Goal: Information Seeking & Learning: Learn about a topic

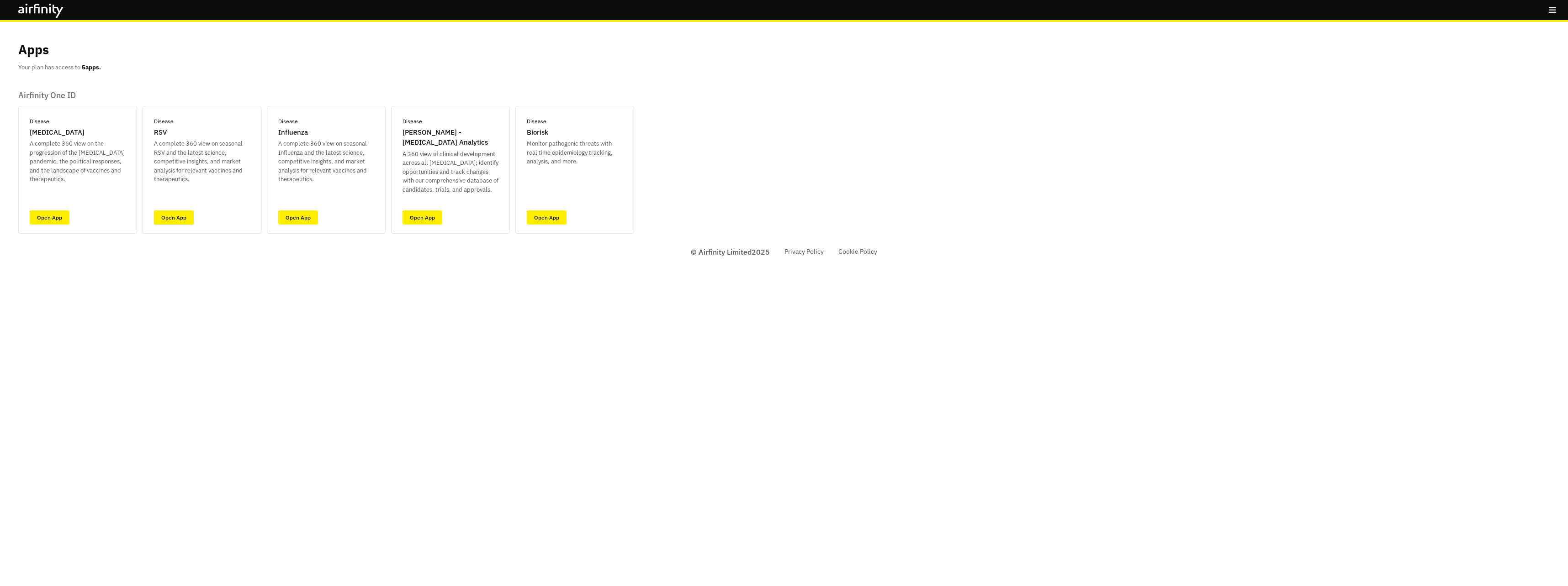
click at [179, 215] on link "Open App" at bounding box center [173, 217] width 40 height 14
click at [420, 220] on link "Open App" at bounding box center [422, 217] width 40 height 14
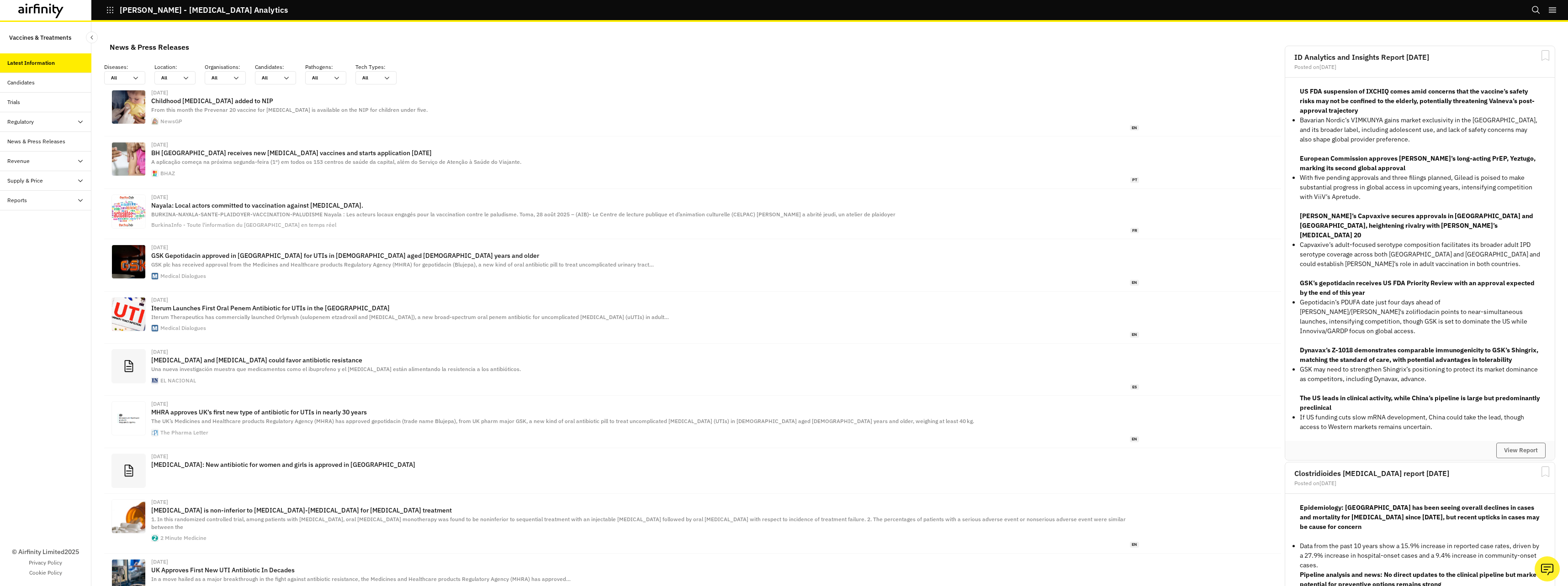
scroll to position [594, 267]
click at [134, 78] on icon at bounding box center [136, 78] width 7 height 7
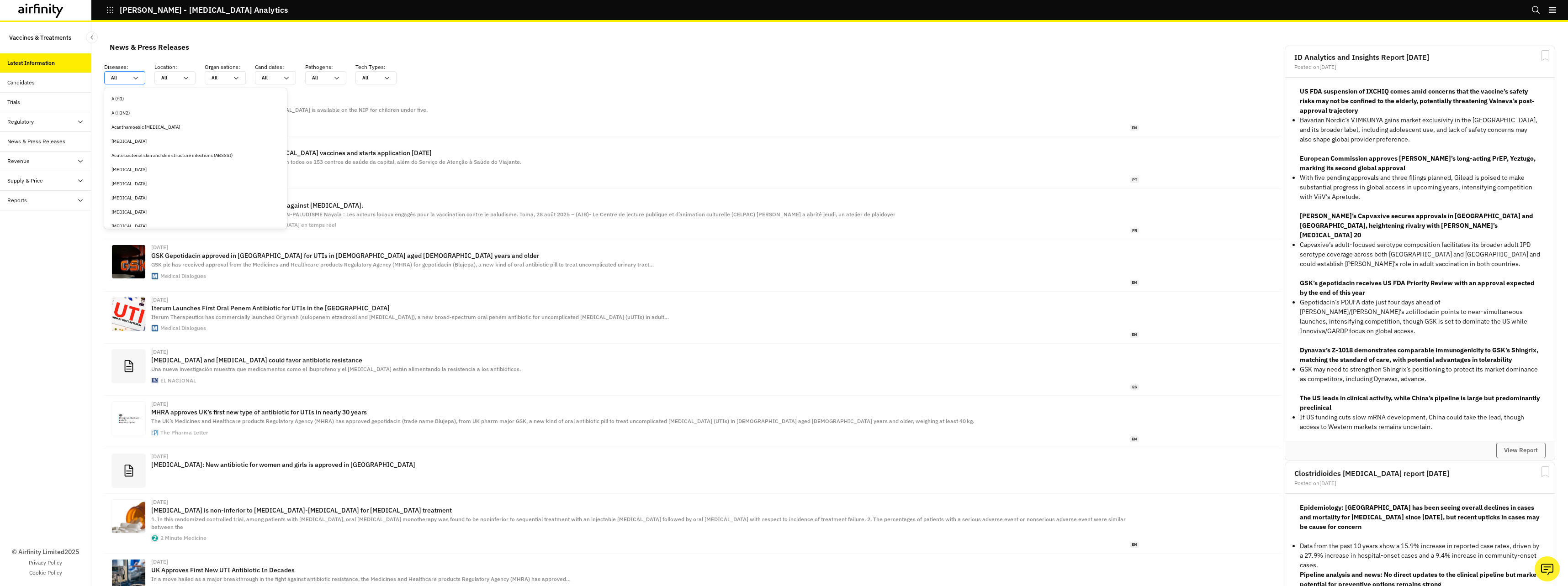
click at [134, 78] on icon at bounding box center [136, 78] width 7 height 7
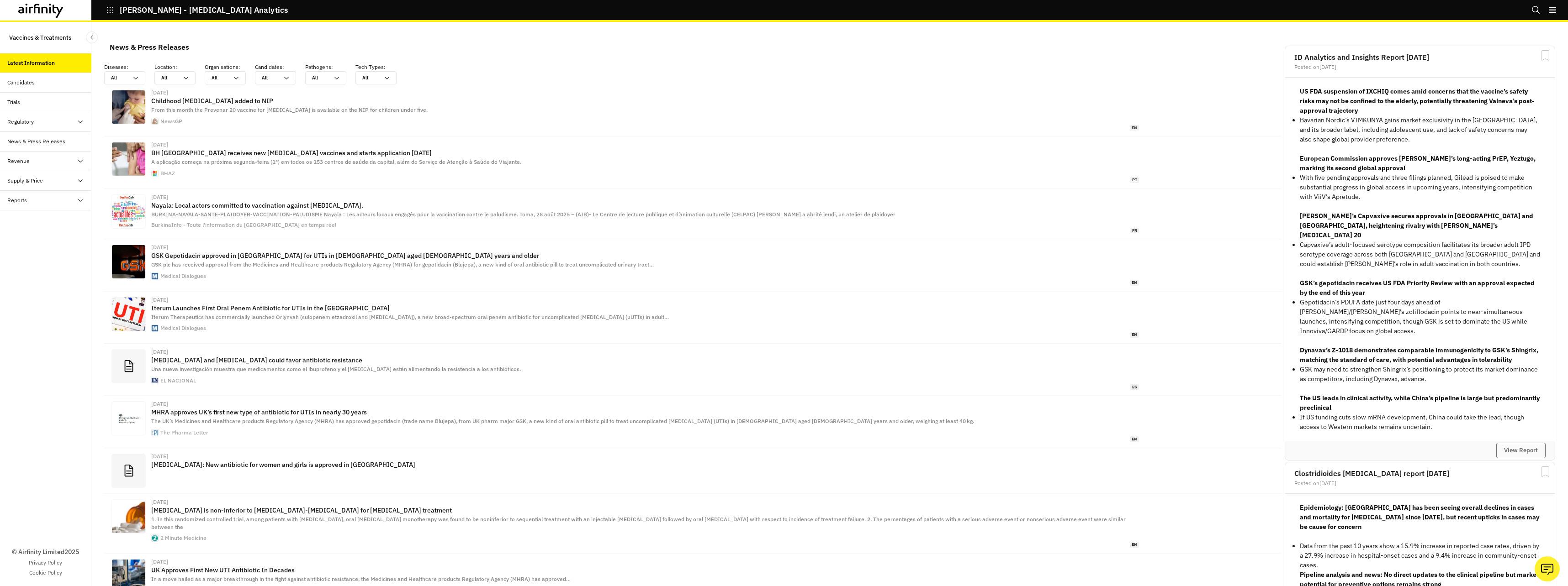
click at [30, 12] on icon at bounding box center [31, 10] width 4 height 7
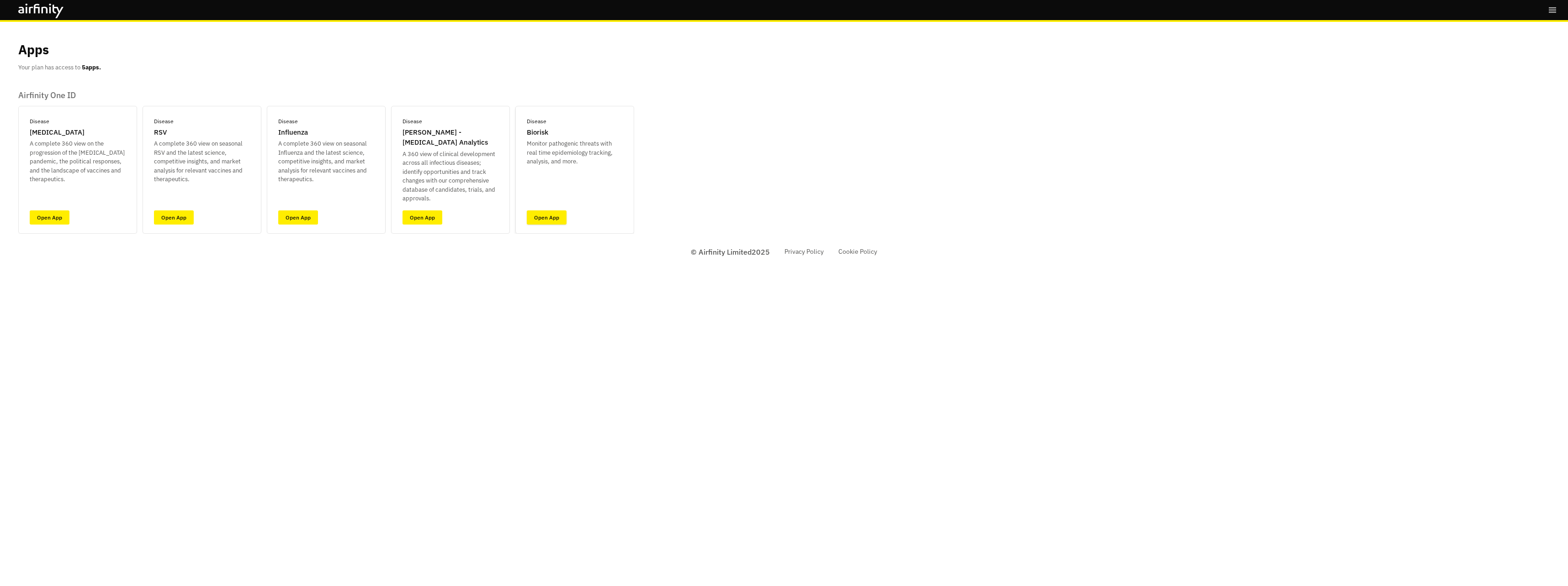
click at [549, 215] on link "Open App" at bounding box center [546, 217] width 40 height 14
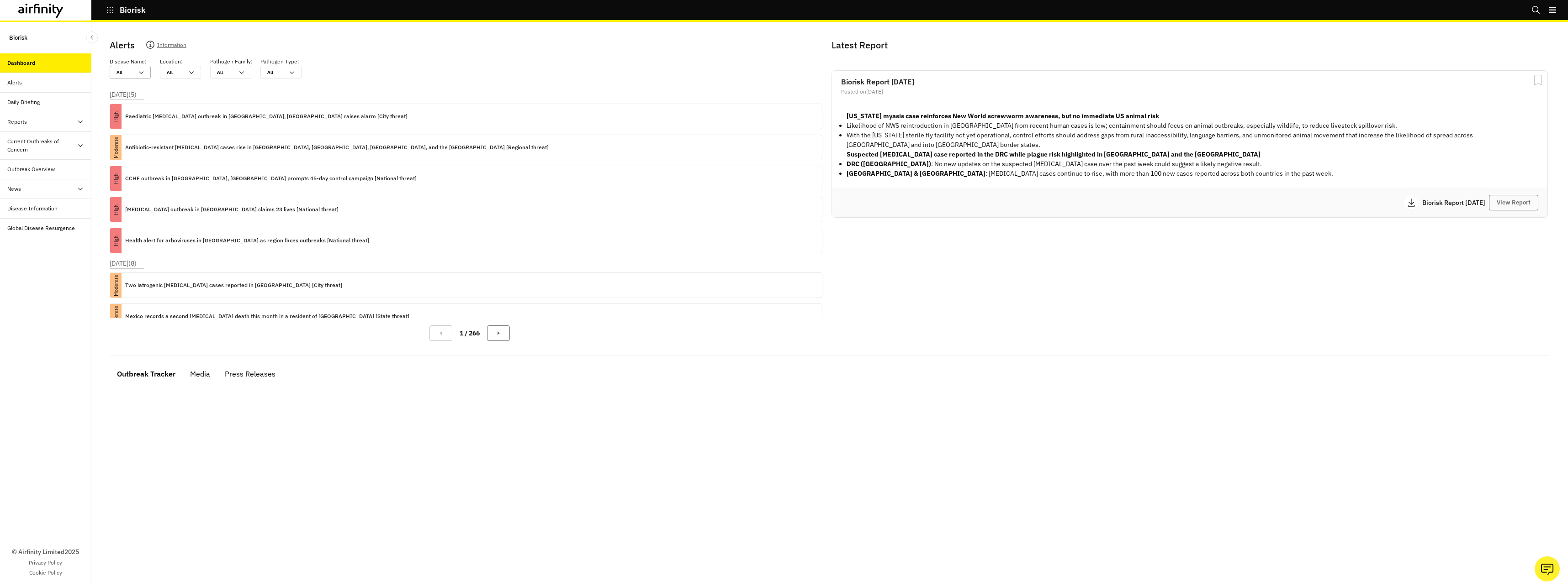
click at [142, 72] on icon at bounding box center [141, 72] width 7 height 7
click at [242, 74] on icon at bounding box center [242, 72] width 7 height 7
click at [233, 160] on div "Coronaviridae" at bounding box center [256, 159] width 77 height 7
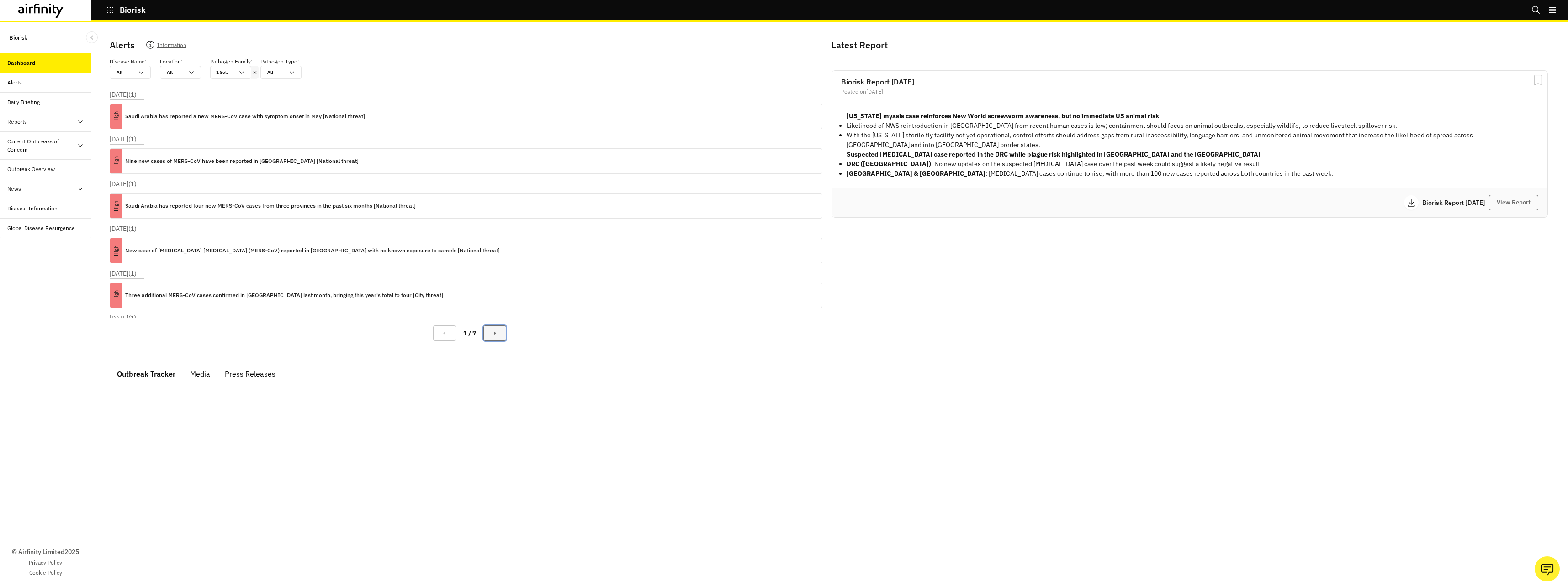
click at [492, 330] on icon "Next Page" at bounding box center [495, 333] width 7 height 7
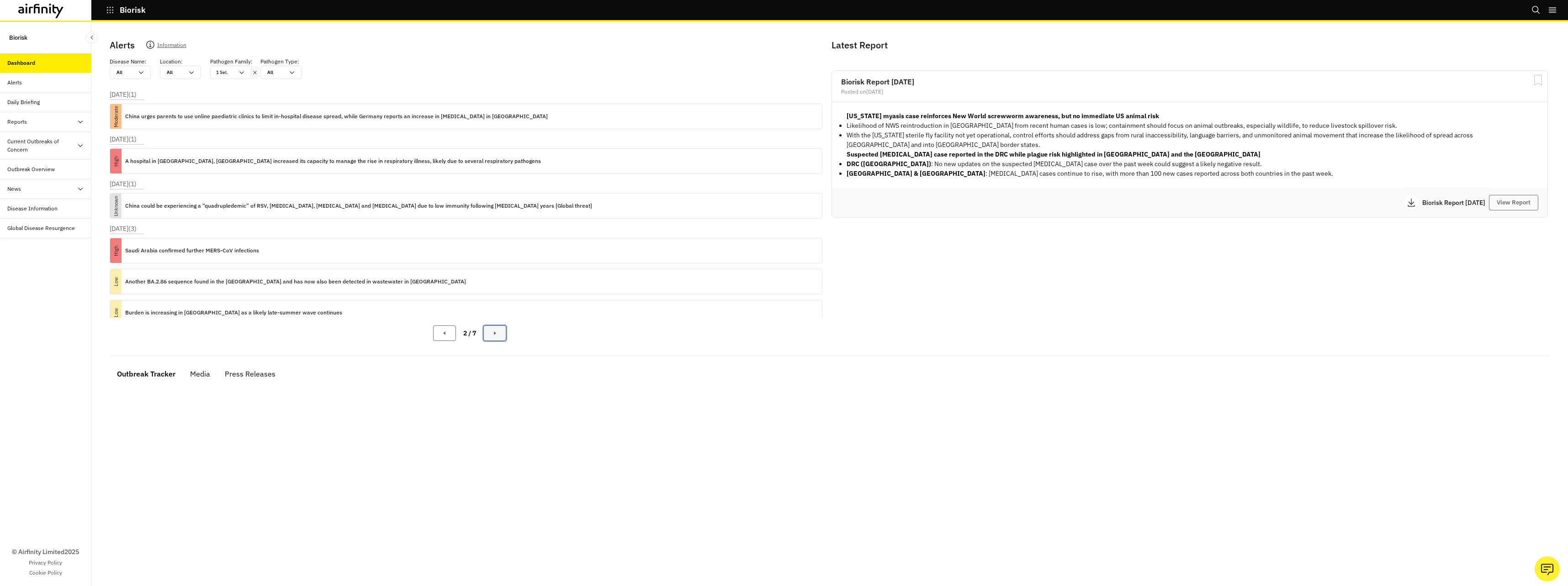
click at [492, 330] on icon "Next Page" at bounding box center [495, 333] width 7 height 7
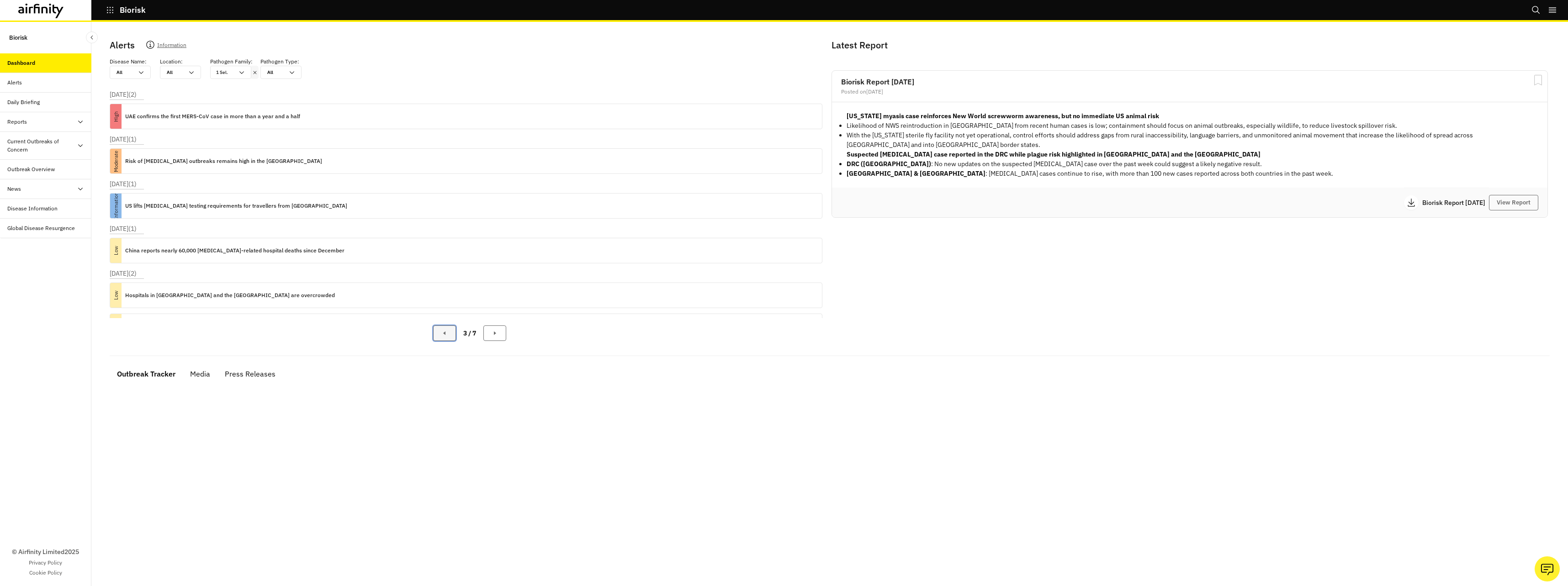
click at [436, 333] on button "Previous Page" at bounding box center [445, 333] width 23 height 16
